Goal: Use online tool/utility: Utilize a website feature to perform a specific function

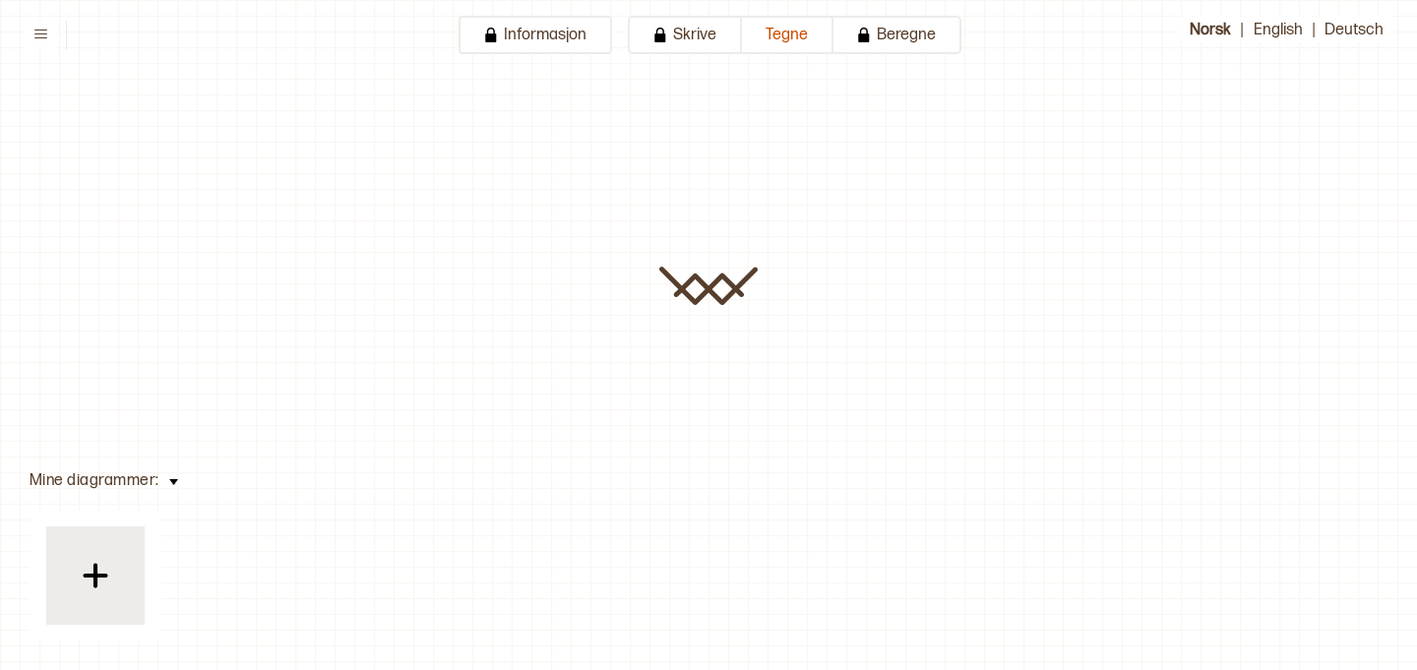
type input "**********"
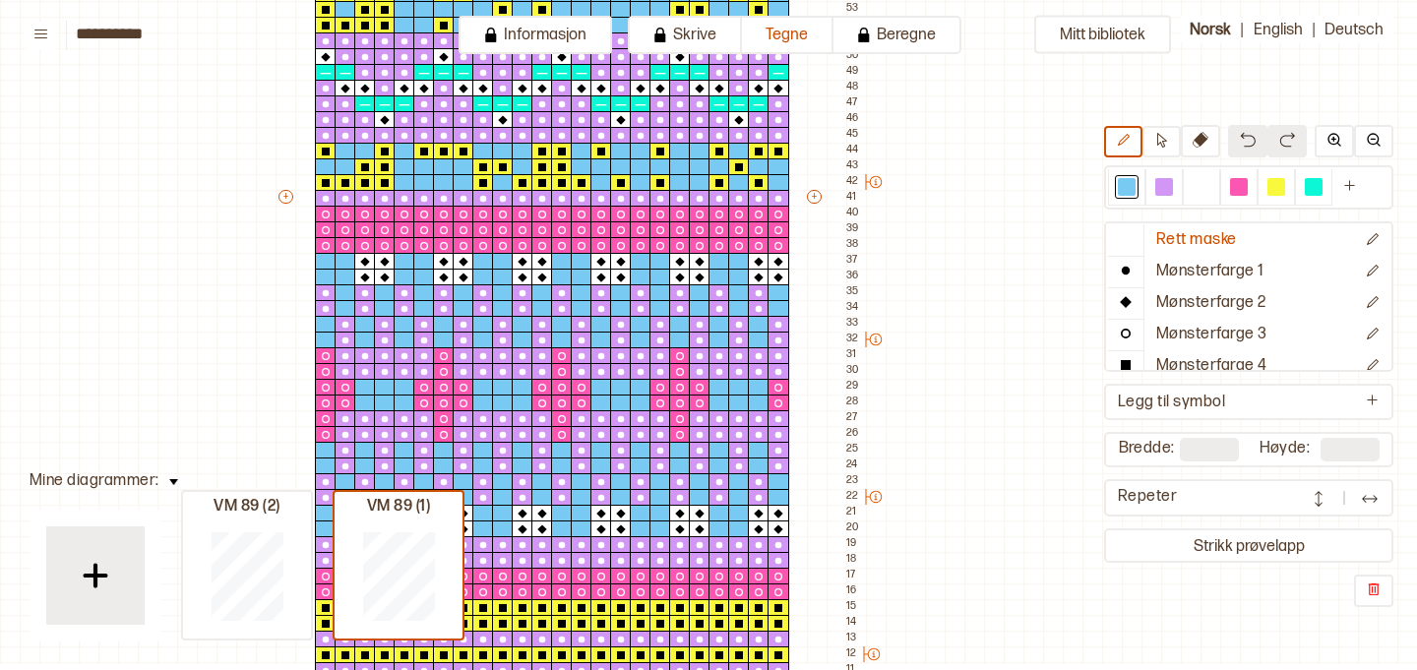
scroll to position [669, 138]
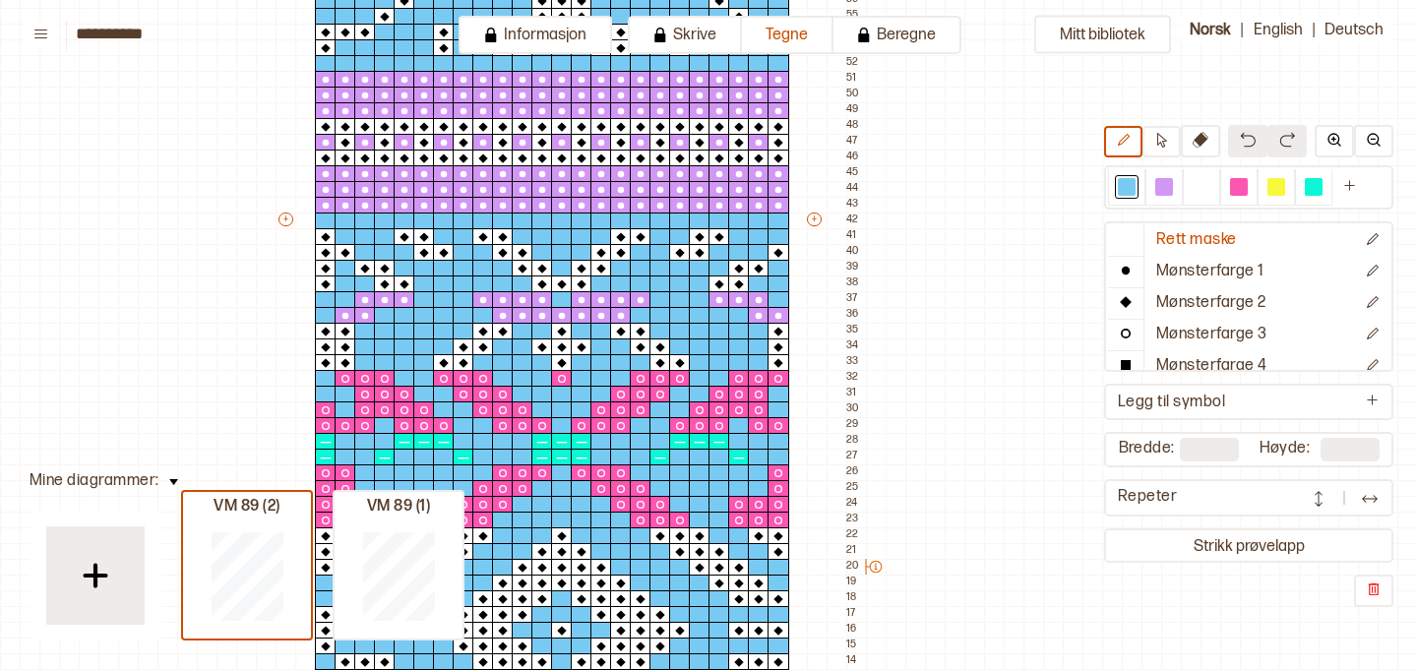
type input "**"
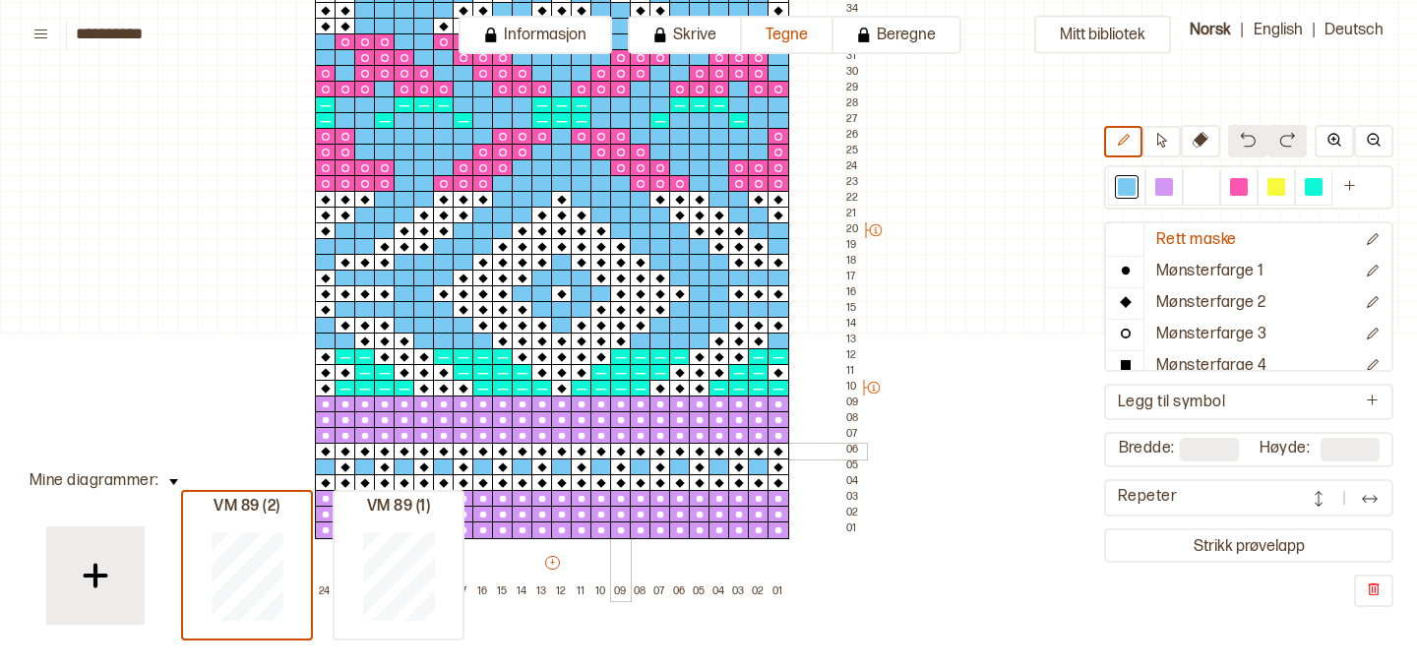
scroll to position [1046, 138]
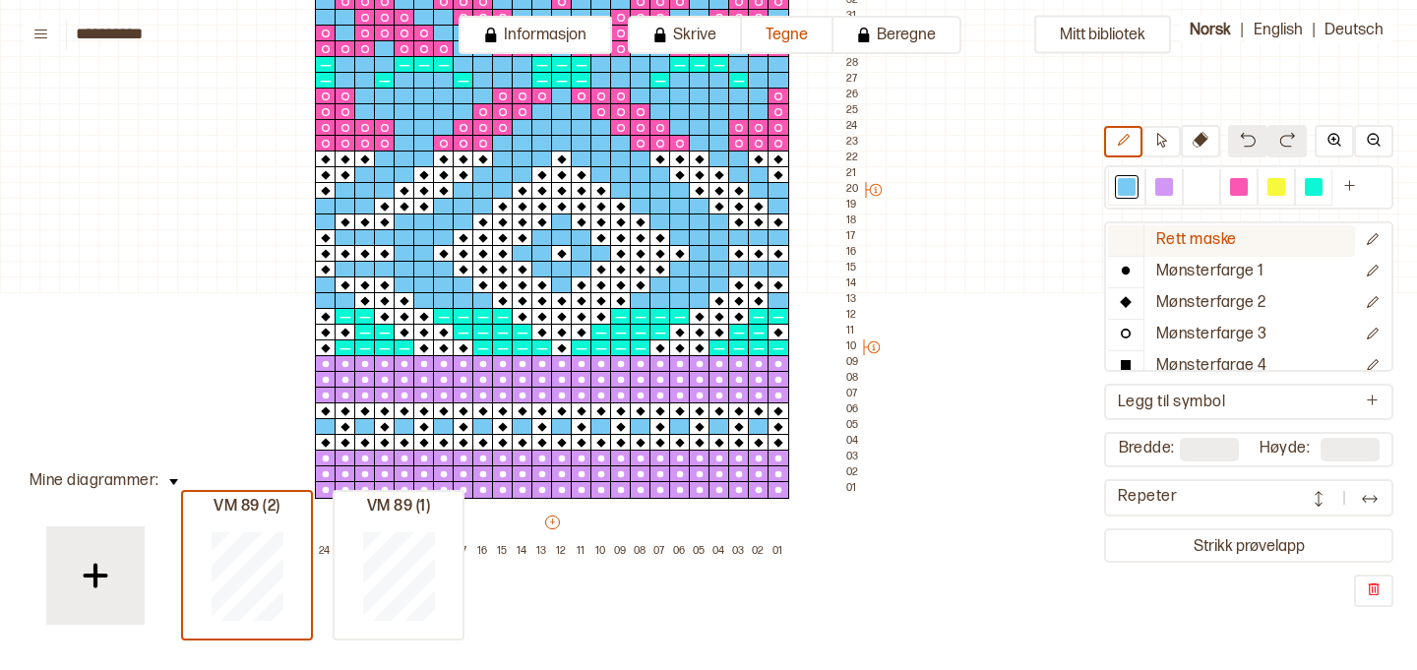
click at [1201, 239] on p "Rett maske" at bounding box center [1196, 240] width 81 height 21
click at [1126, 184] on div at bounding box center [1127, 187] width 18 height 18
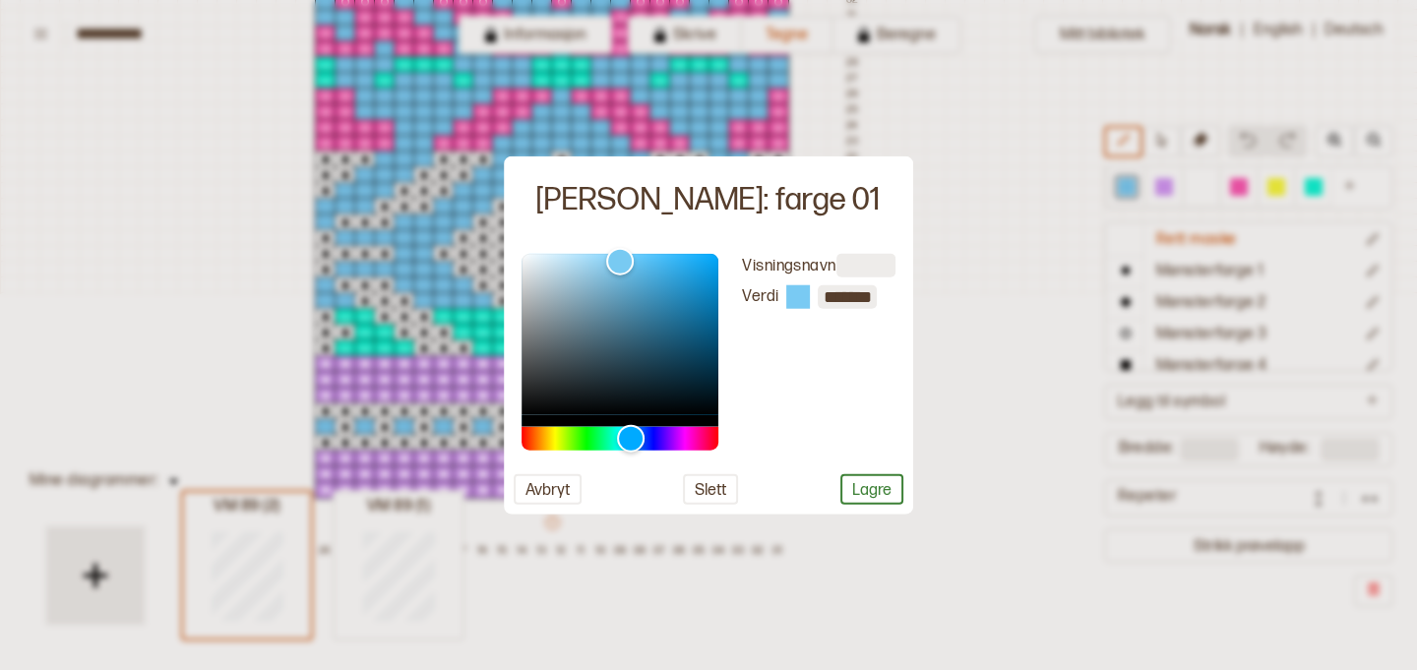
click at [482, 299] on div at bounding box center [708, 335] width 1417 height 670
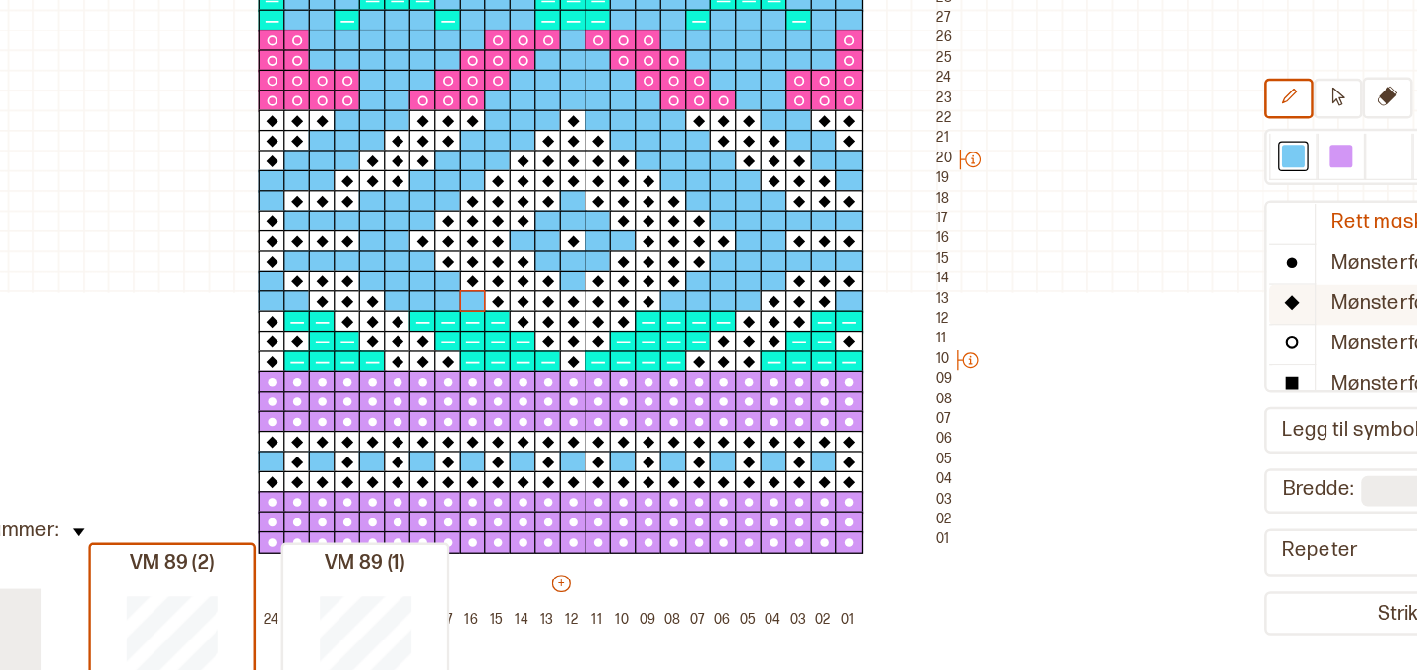
click at [1173, 310] on p "Mønsterfarge 2" at bounding box center [1211, 303] width 110 height 21
click at [1197, 187] on div at bounding box center [1202, 187] width 18 height 18
click at [481, 282] on icon at bounding box center [482, 284] width 9 height 9
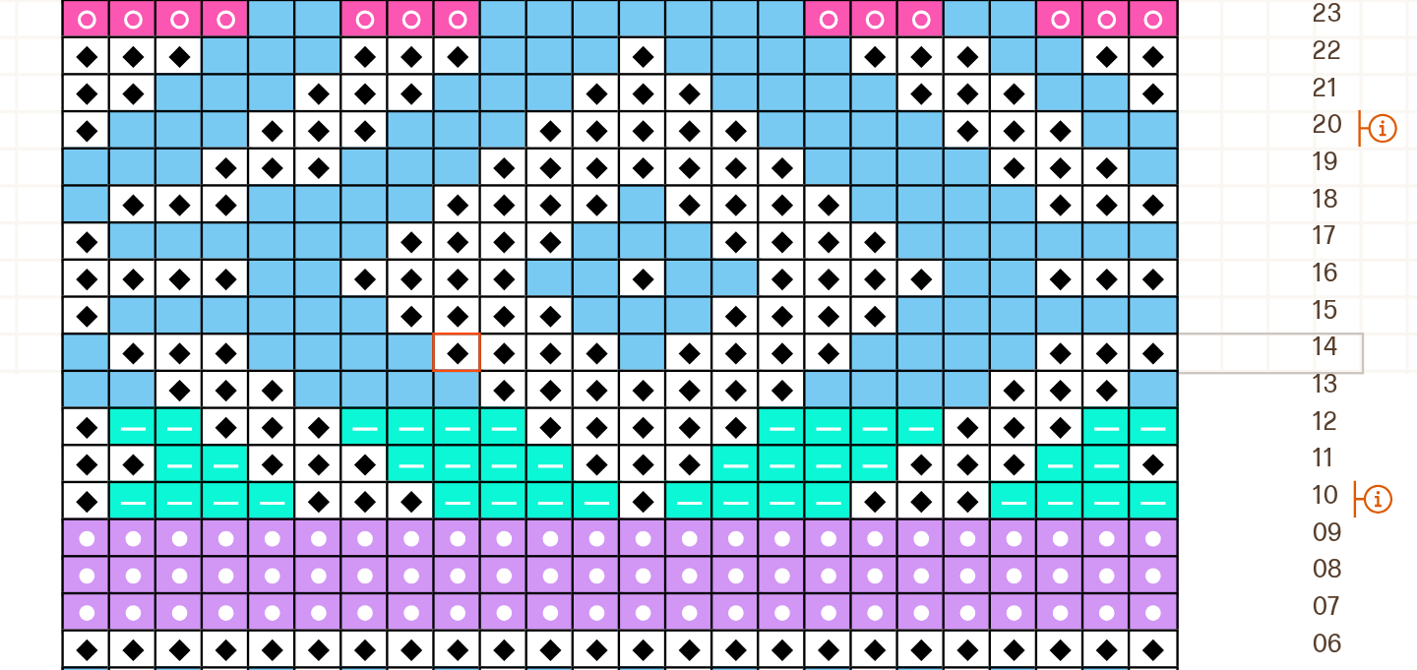
scroll to position [1017, 145]
click at [475, 297] on icon at bounding box center [475, 298] width 9 height 9
click at [476, 282] on icon at bounding box center [475, 282] width 9 height 9
